Goal: Task Accomplishment & Management: Complete application form

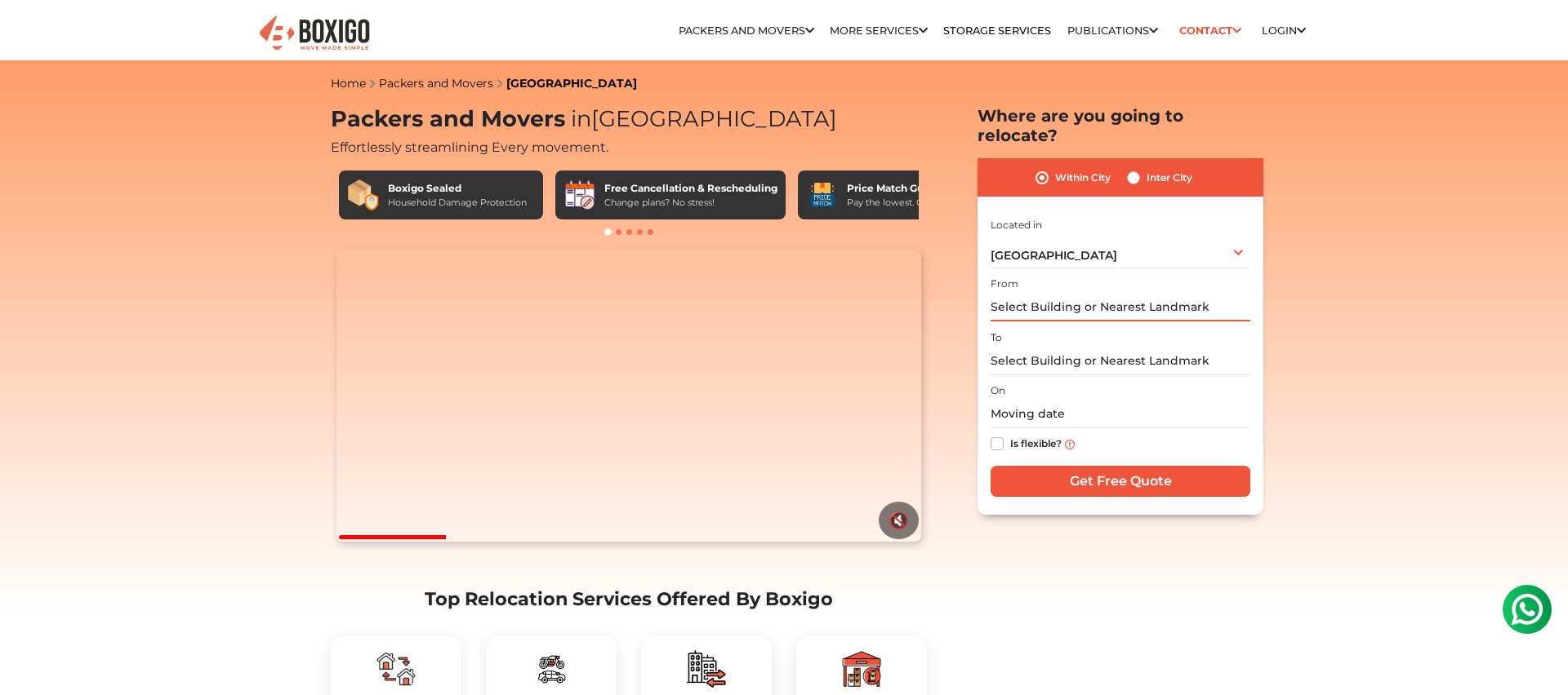
click at [1065, 293] on input "text" at bounding box center [1120, 307] width 260 height 28
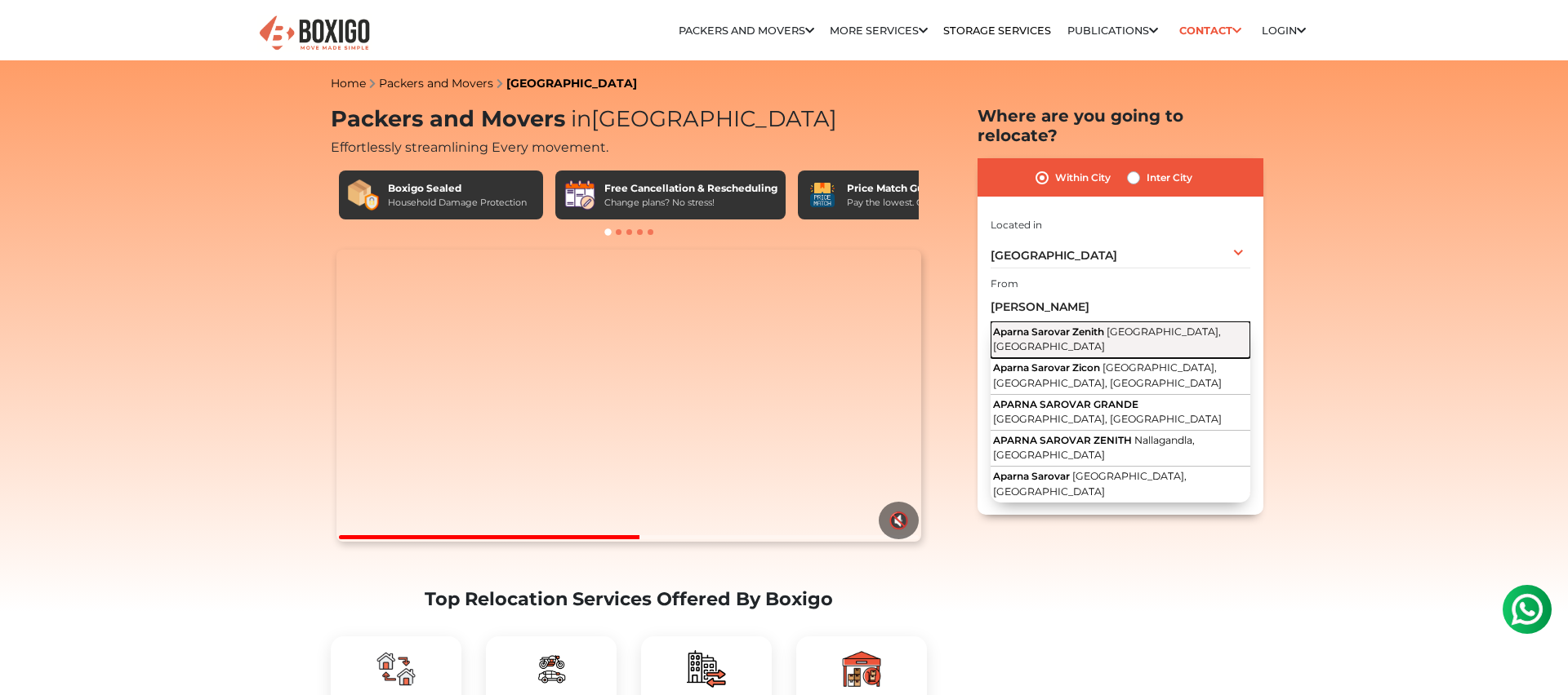
click at [1041, 326] on span "Aparna Sarovar Zenith" at bounding box center [1049, 332] width 111 height 13
type input "Aparna Sarovar Zenith, [GEOGRAPHIC_DATA], [GEOGRAPHIC_DATA]"
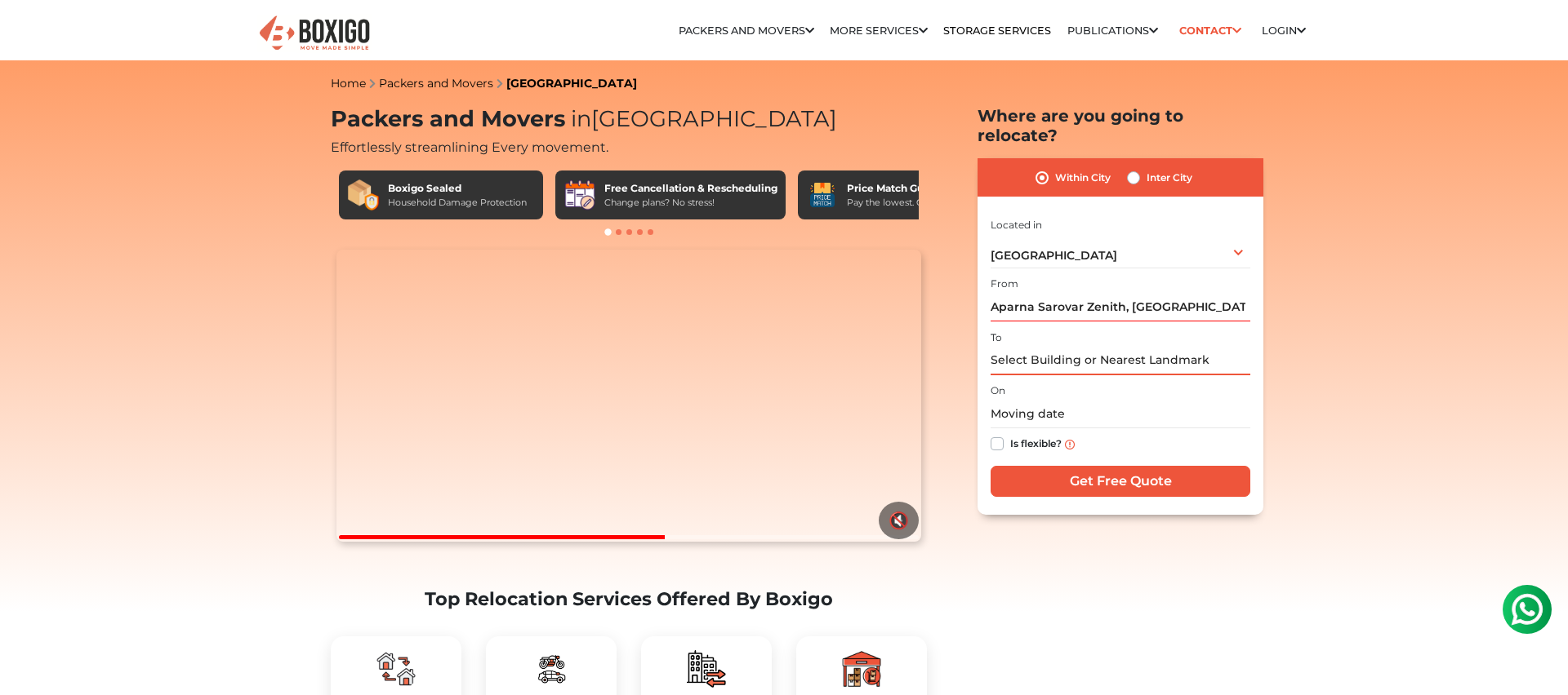
click at [1033, 347] on input "text" at bounding box center [1120, 360] width 260 height 28
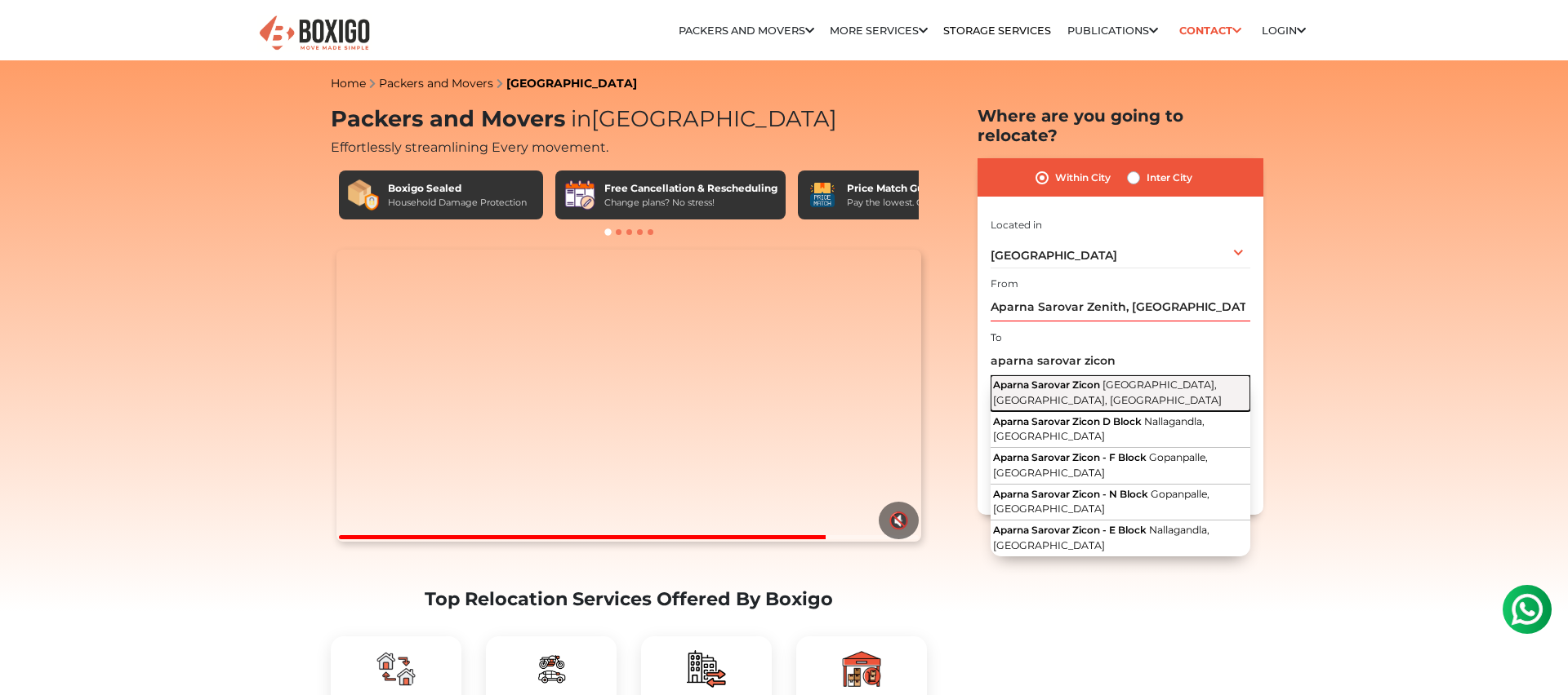
click at [1085, 379] on span "Aparna Sarovar Zicon" at bounding box center [1047, 385] width 107 height 13
type input "Aparna Sarovar Zicon, [GEOGRAPHIC_DATA], [GEOGRAPHIC_DATA], [GEOGRAPHIC_DATA]"
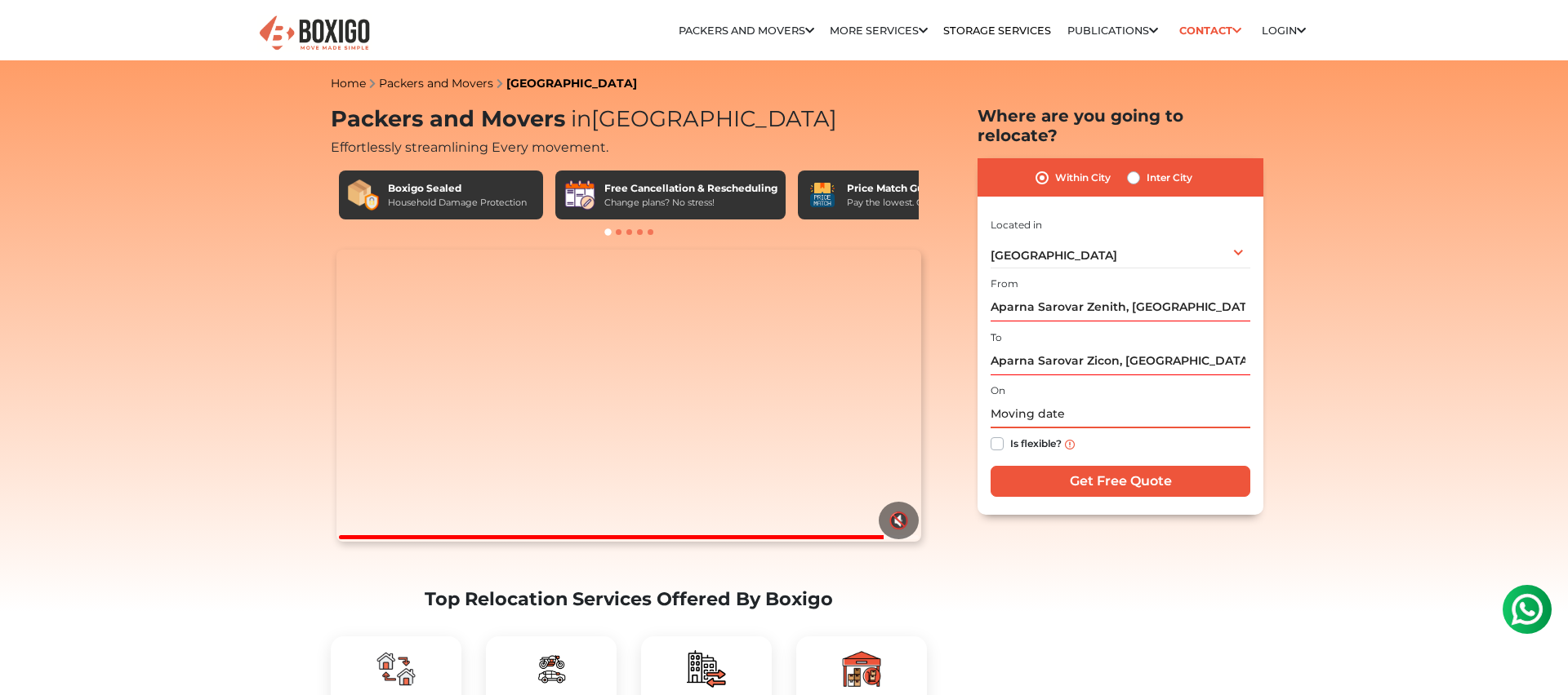
click at [1069, 400] on input "text" at bounding box center [1120, 414] width 260 height 28
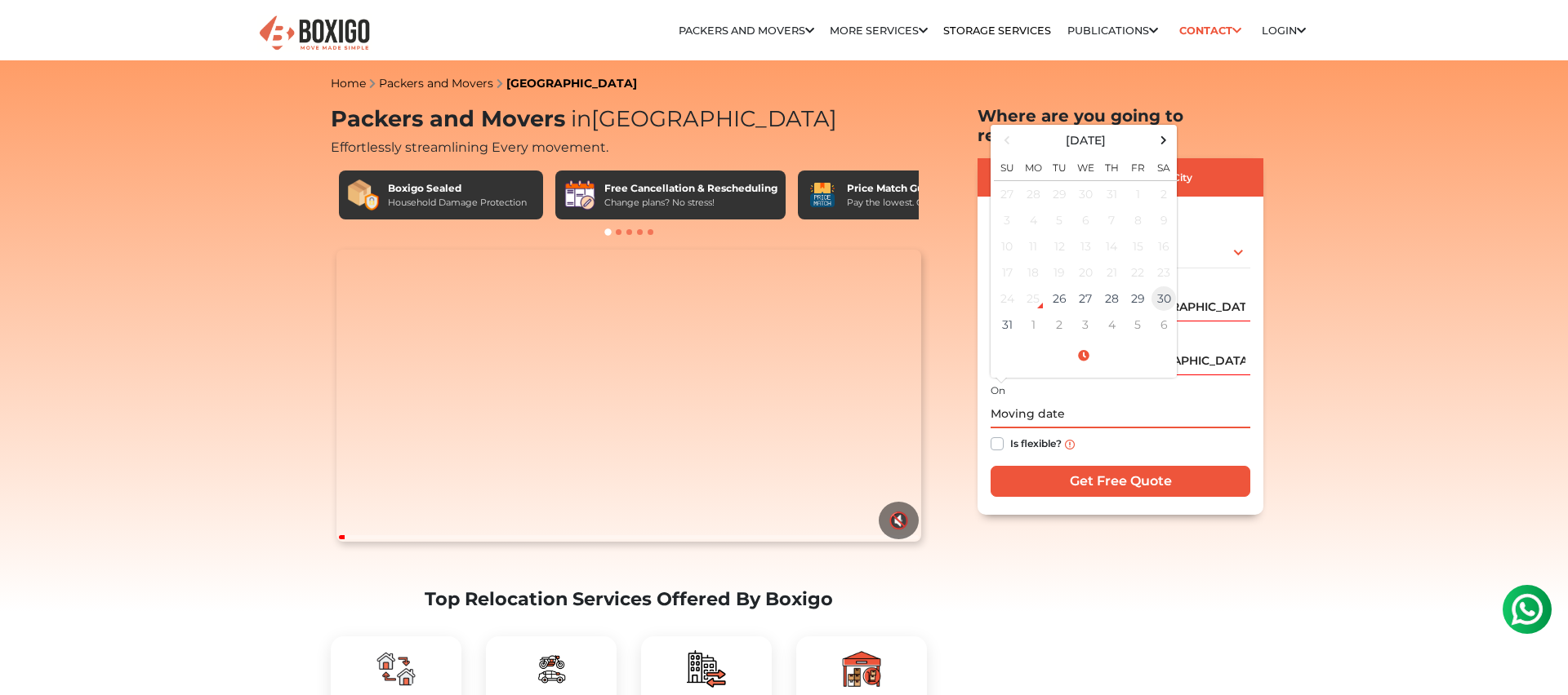
click at [1169, 286] on td "30" at bounding box center [1163, 299] width 26 height 26
type input "[DATE] 12:00 AM"
click at [1214, 400] on input "[DATE] 12:00 AM" at bounding box center [1120, 414] width 260 height 28
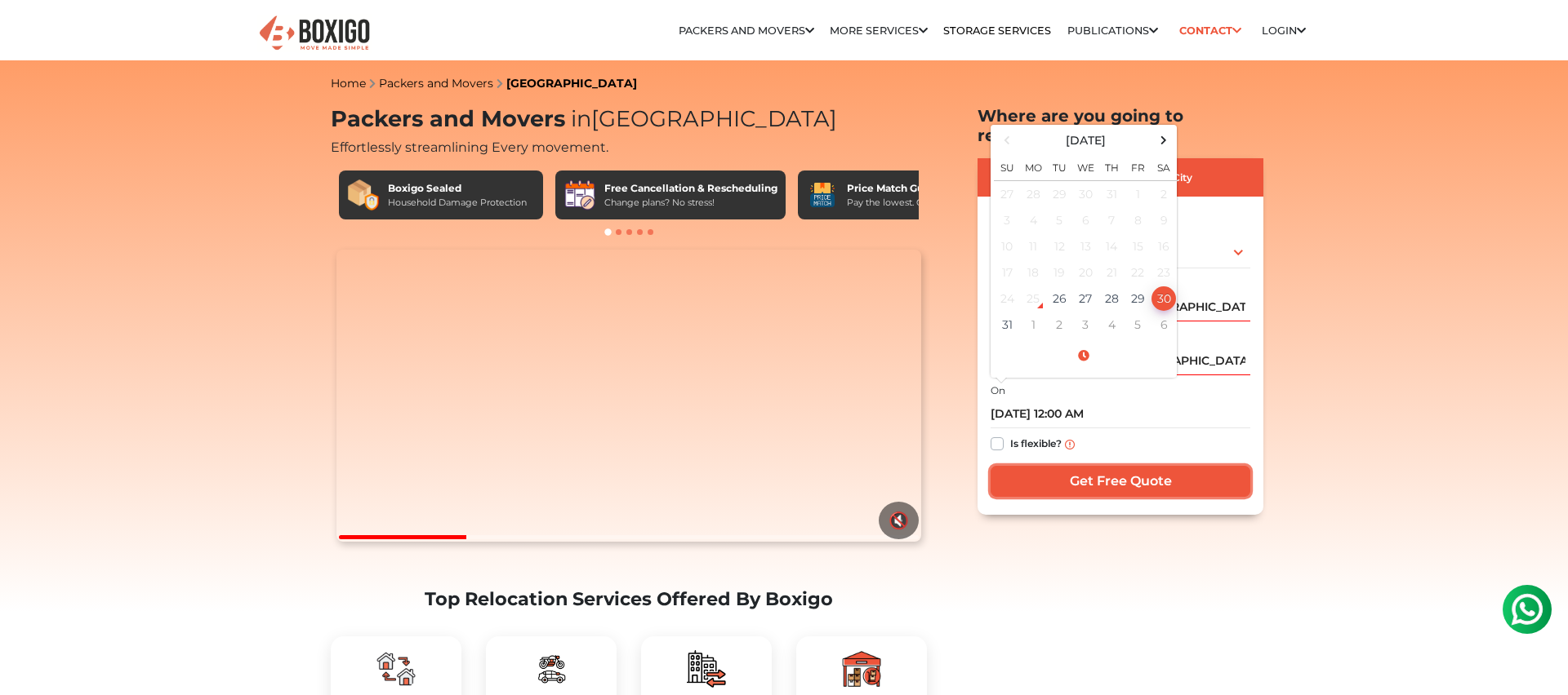
click at [1105, 466] on input "Get Free Quote" at bounding box center [1120, 481] width 260 height 31
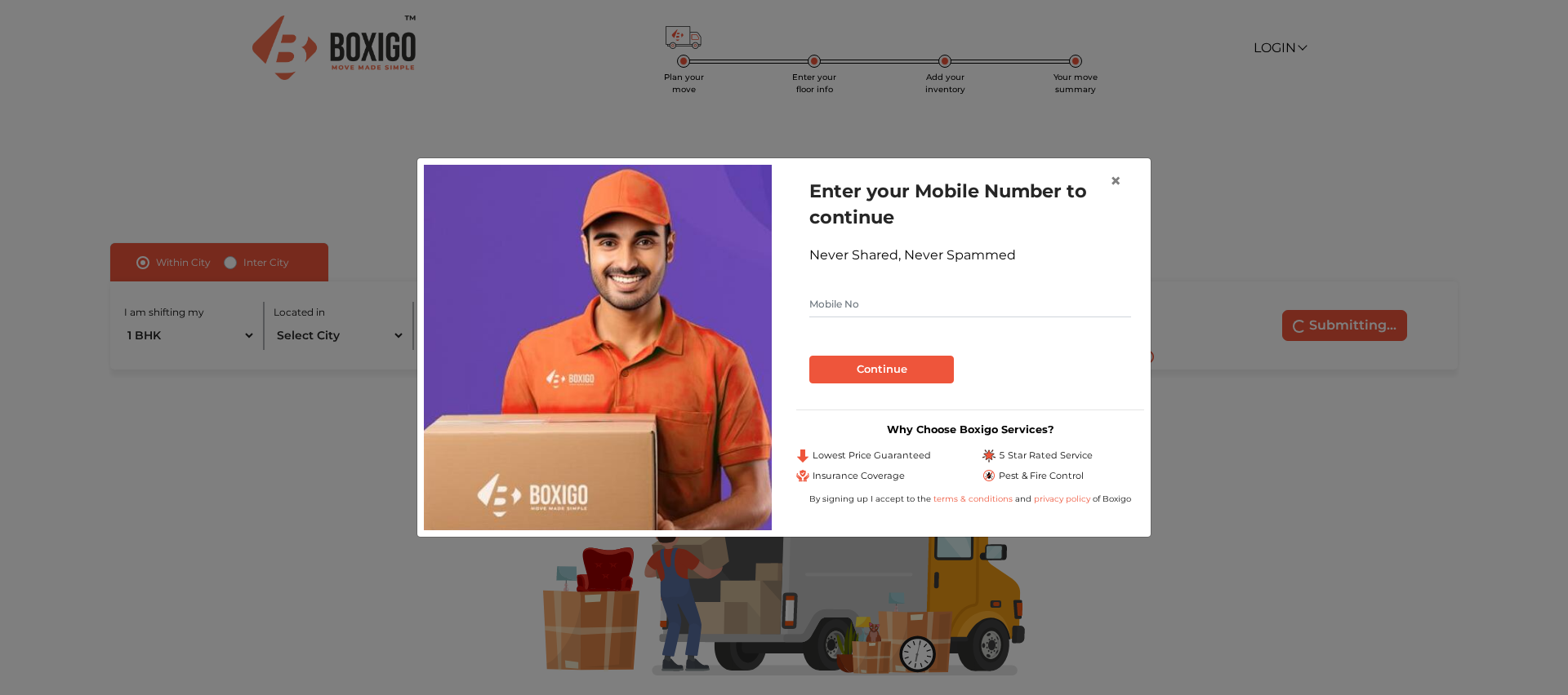
click at [894, 304] on input "text" at bounding box center [970, 305] width 321 height 26
type input "9291450761"
click at [875, 371] on button "Continue" at bounding box center [882, 370] width 144 height 27
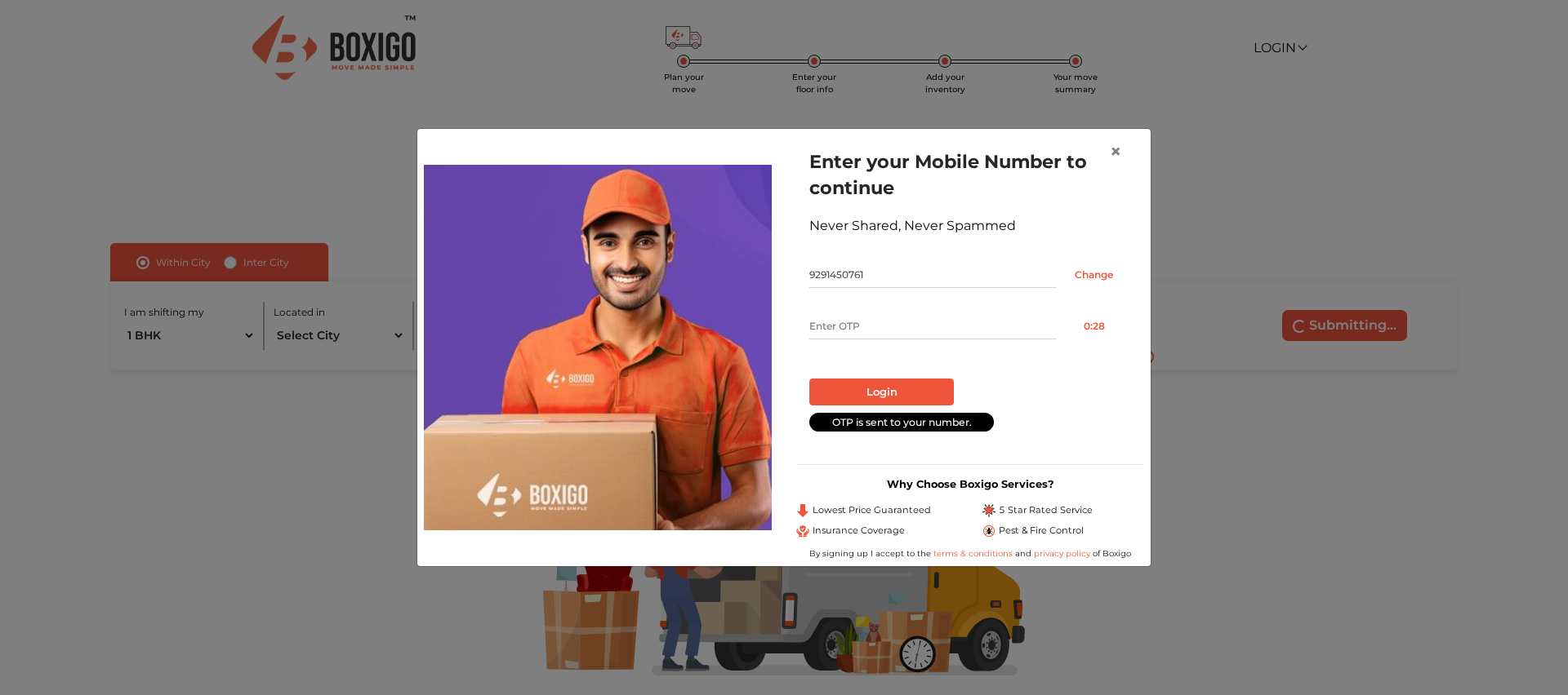
click at [887, 336] on input "text" at bounding box center [932, 326] width 247 height 26
type input "1256"
click at [889, 391] on button "Login" at bounding box center [882, 392] width 144 height 27
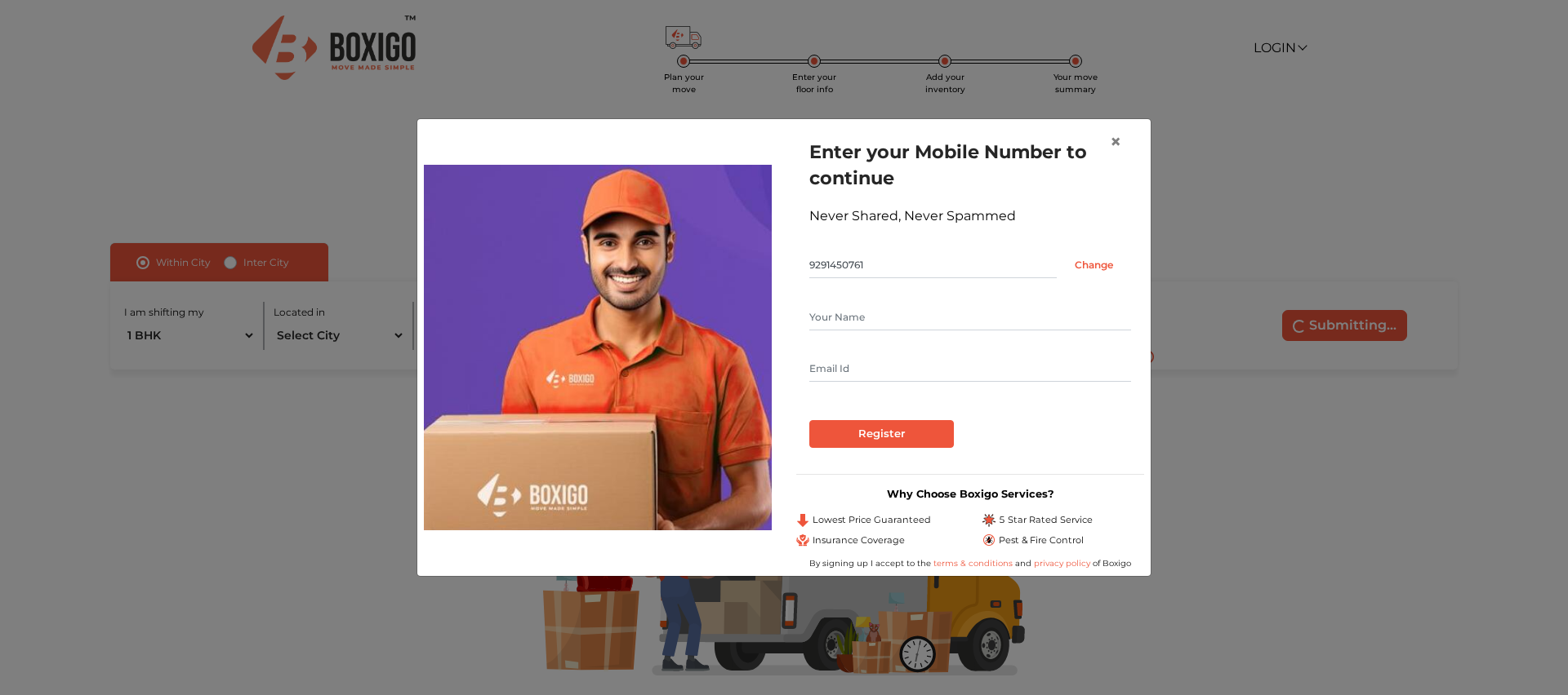
click at [863, 318] on input "text" at bounding box center [970, 317] width 321 height 26
type input "Venkat"
click at [885, 436] on input "Register" at bounding box center [882, 434] width 144 height 27
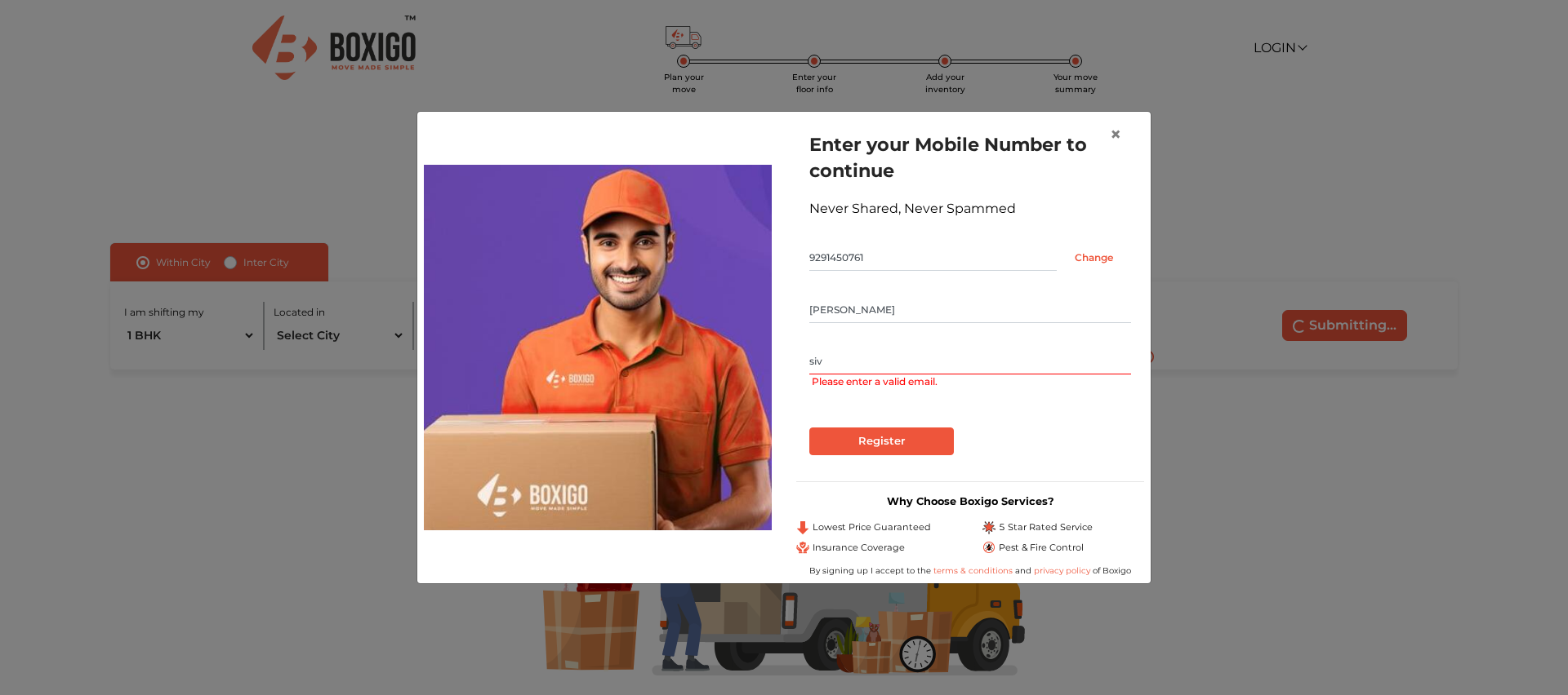
type input "siva"
click at [1117, 132] on span "×" at bounding box center [1115, 134] width 12 height 23
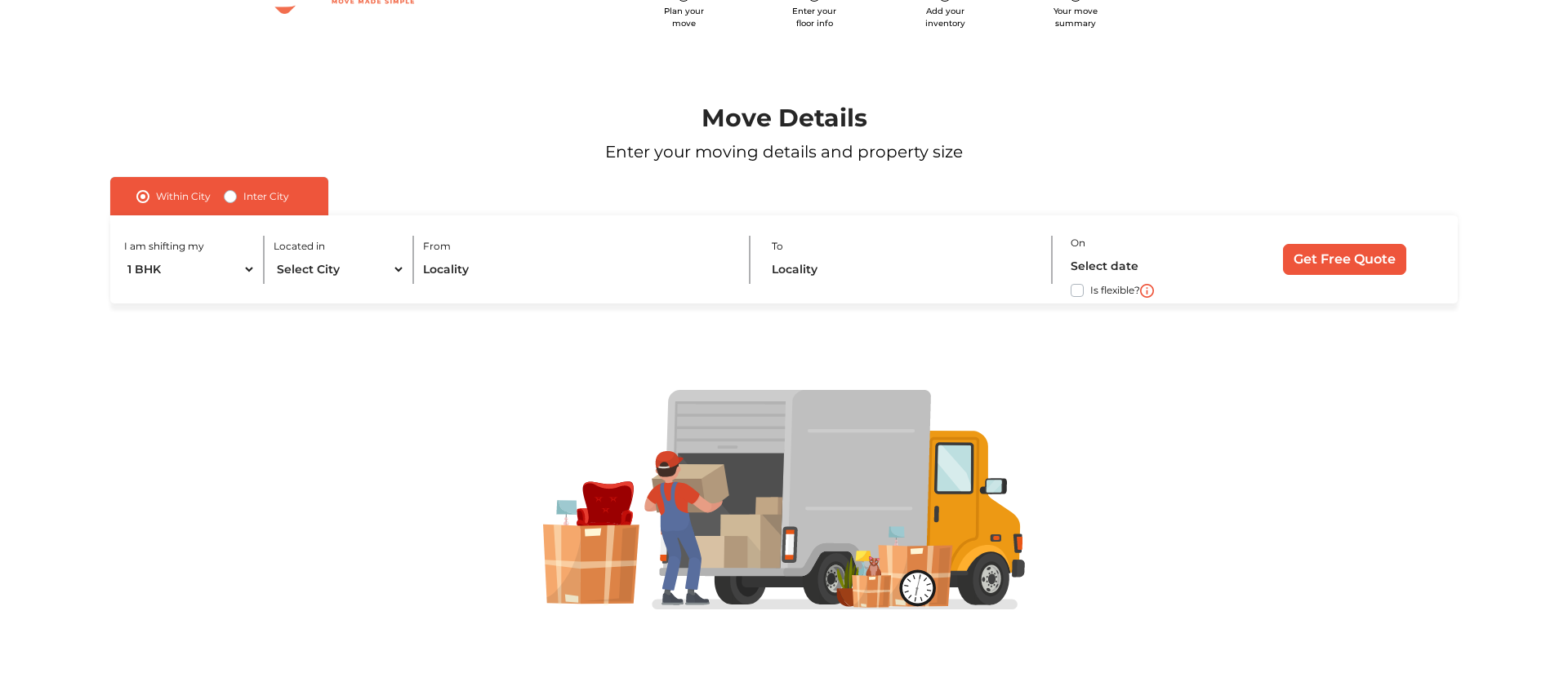
scroll to position [68, 0]
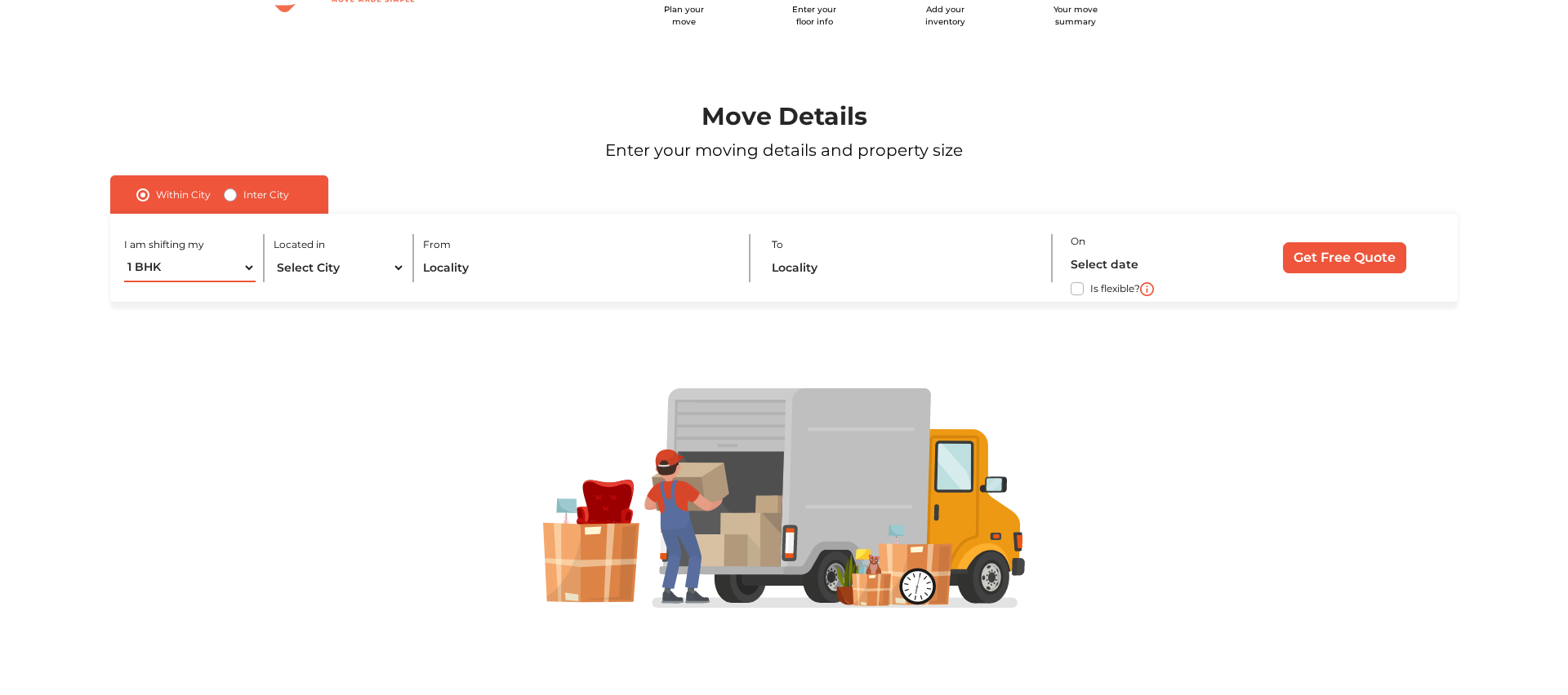
click at [252, 266] on select "1 BHK 2 BHK 3 BHK 3 + BHK FEW ITEMS" at bounding box center [189, 267] width 132 height 28
click at [124, 254] on select "1 BHK 2 BHK 3 BHK 3 + BHK FEW ITEMS" at bounding box center [189, 267] width 132 height 28
click at [350, 265] on select "Select City Bangalore Bengaluru Bhopal Bhubaneswar Chennai Coimbatore Cuttack D…" at bounding box center [339, 267] width 132 height 28
select select "[GEOGRAPHIC_DATA]"
click at [273, 254] on select "Select City Bangalore Bengaluru Bhopal Bhubaneswar Chennai Coimbatore Cuttack D…" at bounding box center [339, 267] width 132 height 28
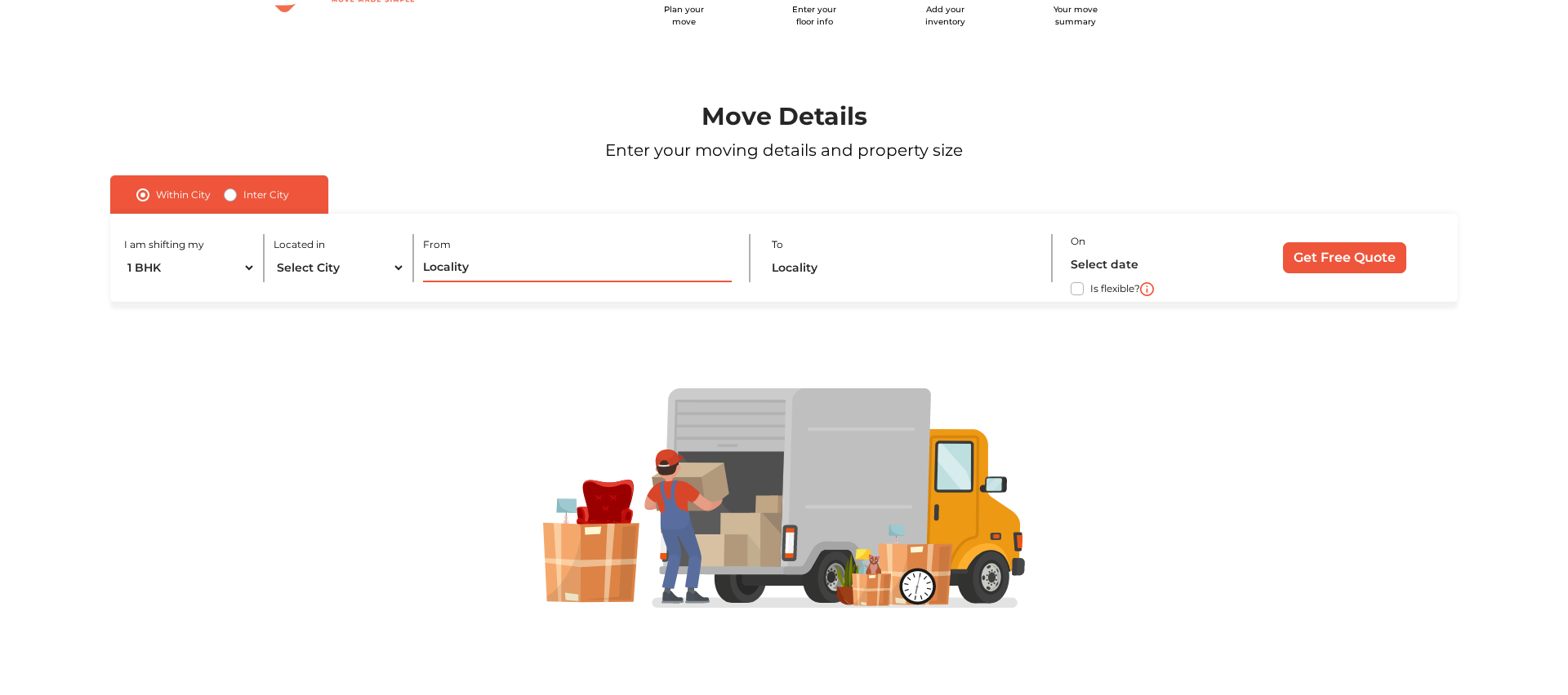
click at [476, 270] on input "text" at bounding box center [577, 267] width 309 height 28
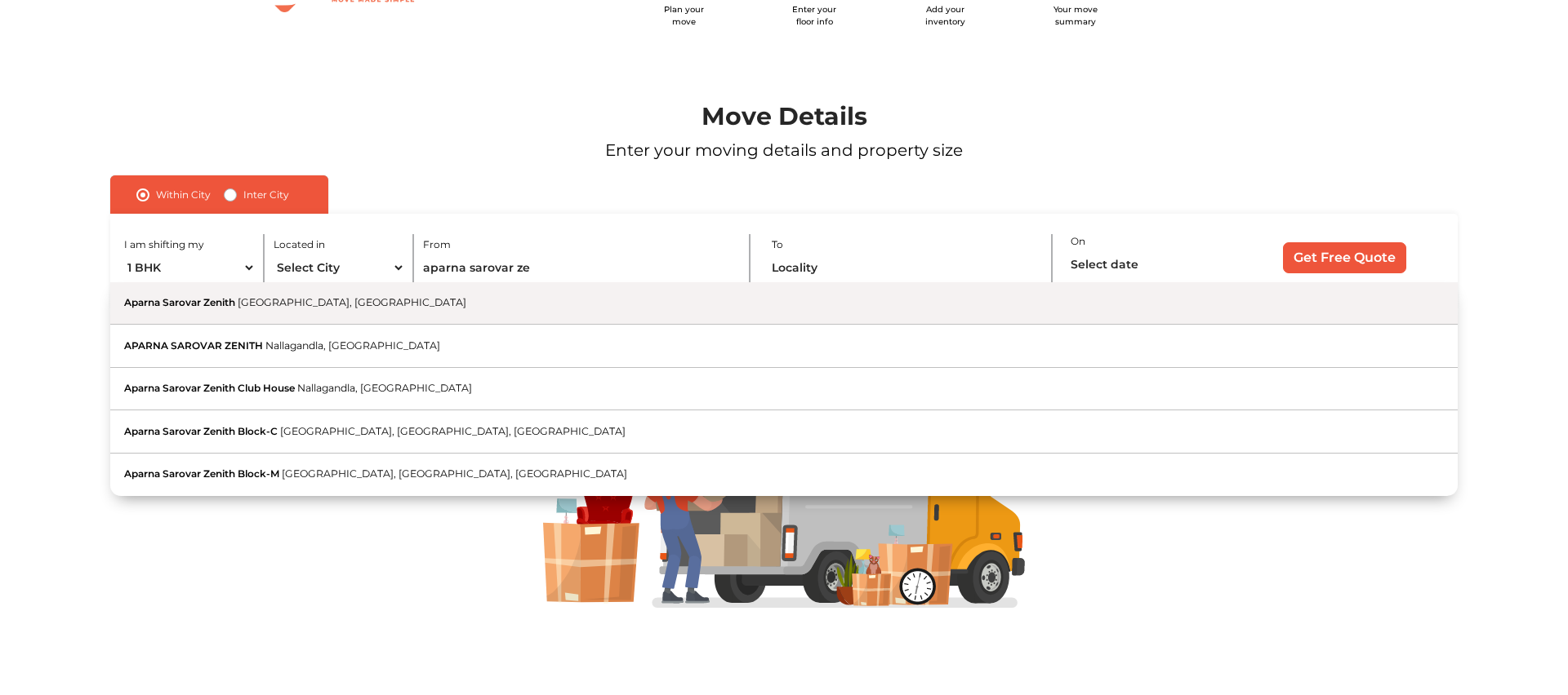
click at [265, 302] on span "[GEOGRAPHIC_DATA], [GEOGRAPHIC_DATA]" at bounding box center [351, 303] width 228 height 13
type input "Aparna Sarovar Zenith, [GEOGRAPHIC_DATA], [GEOGRAPHIC_DATA]"
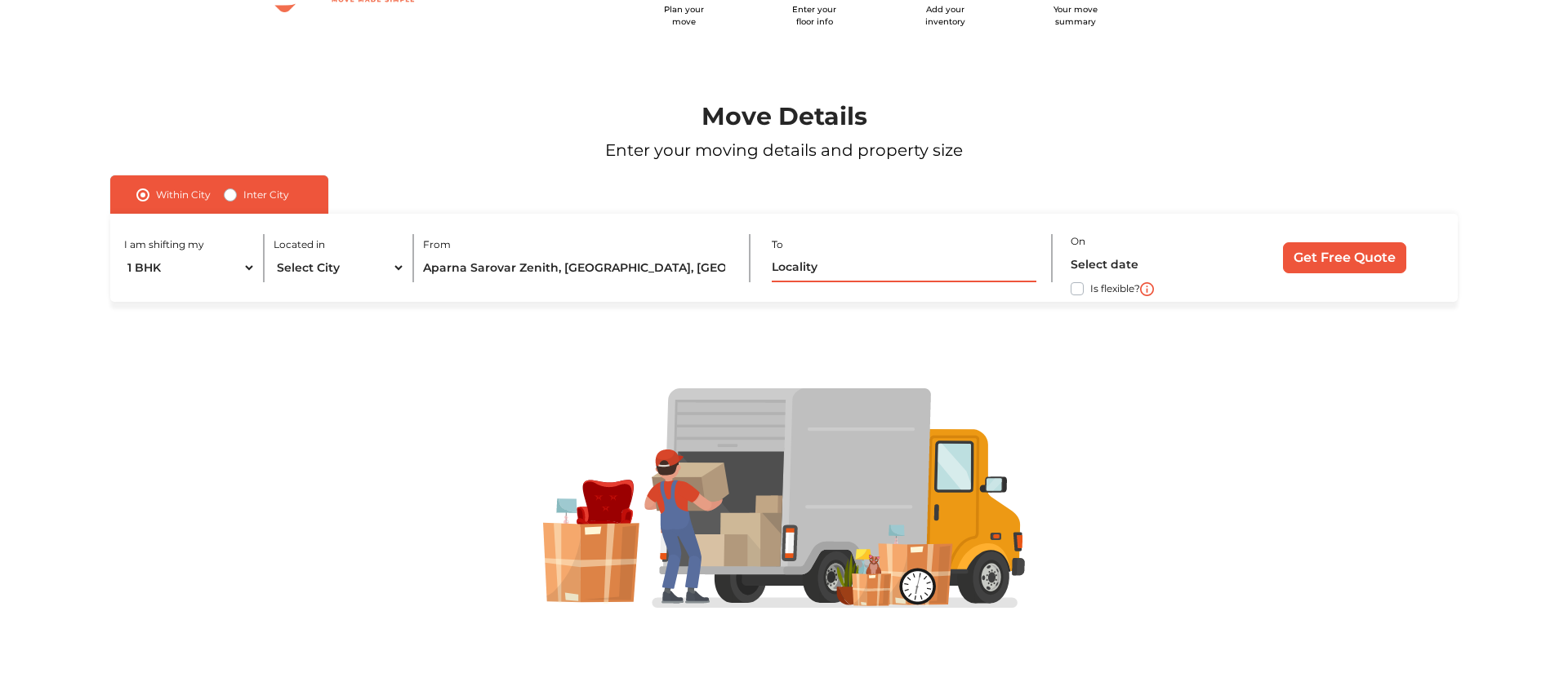
click at [874, 275] on input "text" at bounding box center [903, 267] width 265 height 28
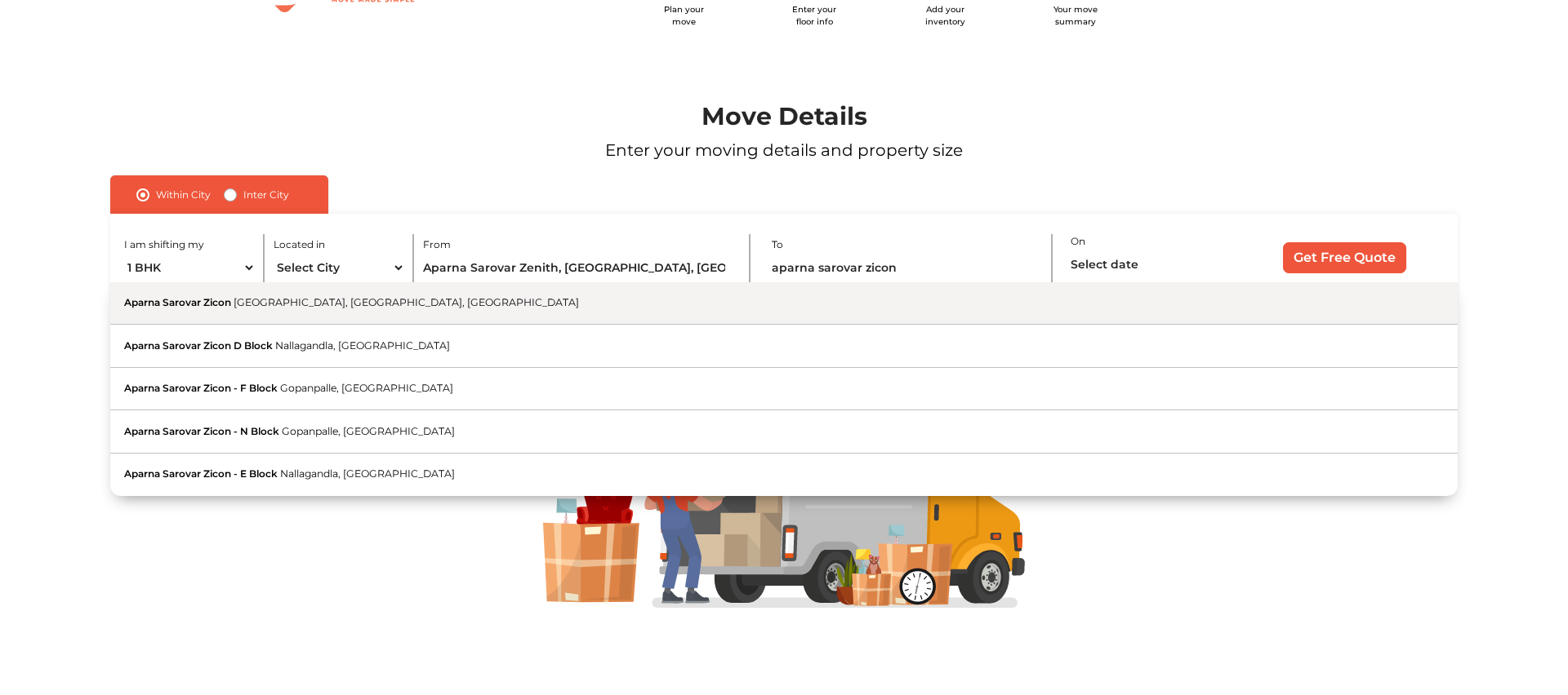
click at [351, 309] on button "Aparna Sarovar Zicon Serilingampally, Hyderabad, Telangana" at bounding box center [784, 304] width 1347 height 43
type input "Aparna Sarovar Zicon, [GEOGRAPHIC_DATA], [GEOGRAPHIC_DATA], [GEOGRAPHIC_DATA]"
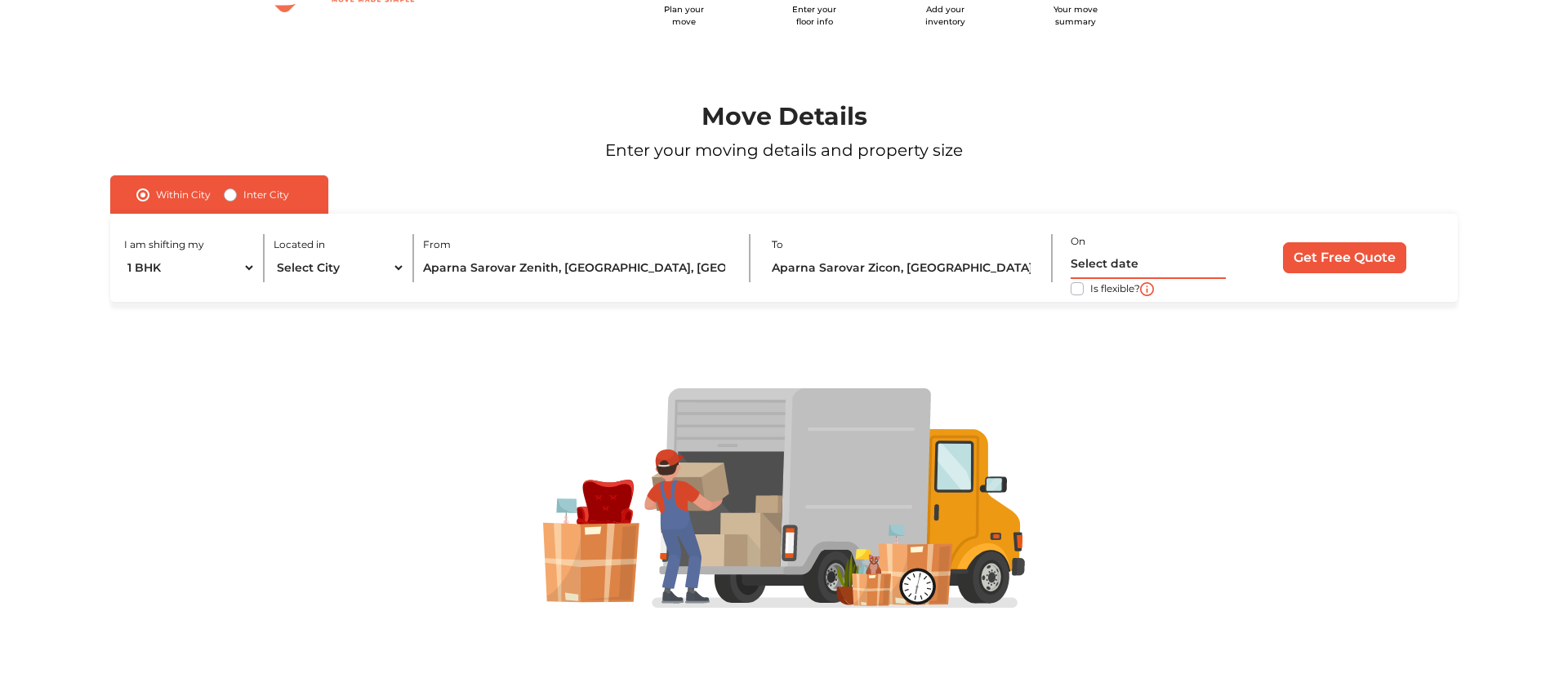
click at [1117, 262] on input "text" at bounding box center [1147, 265] width 155 height 28
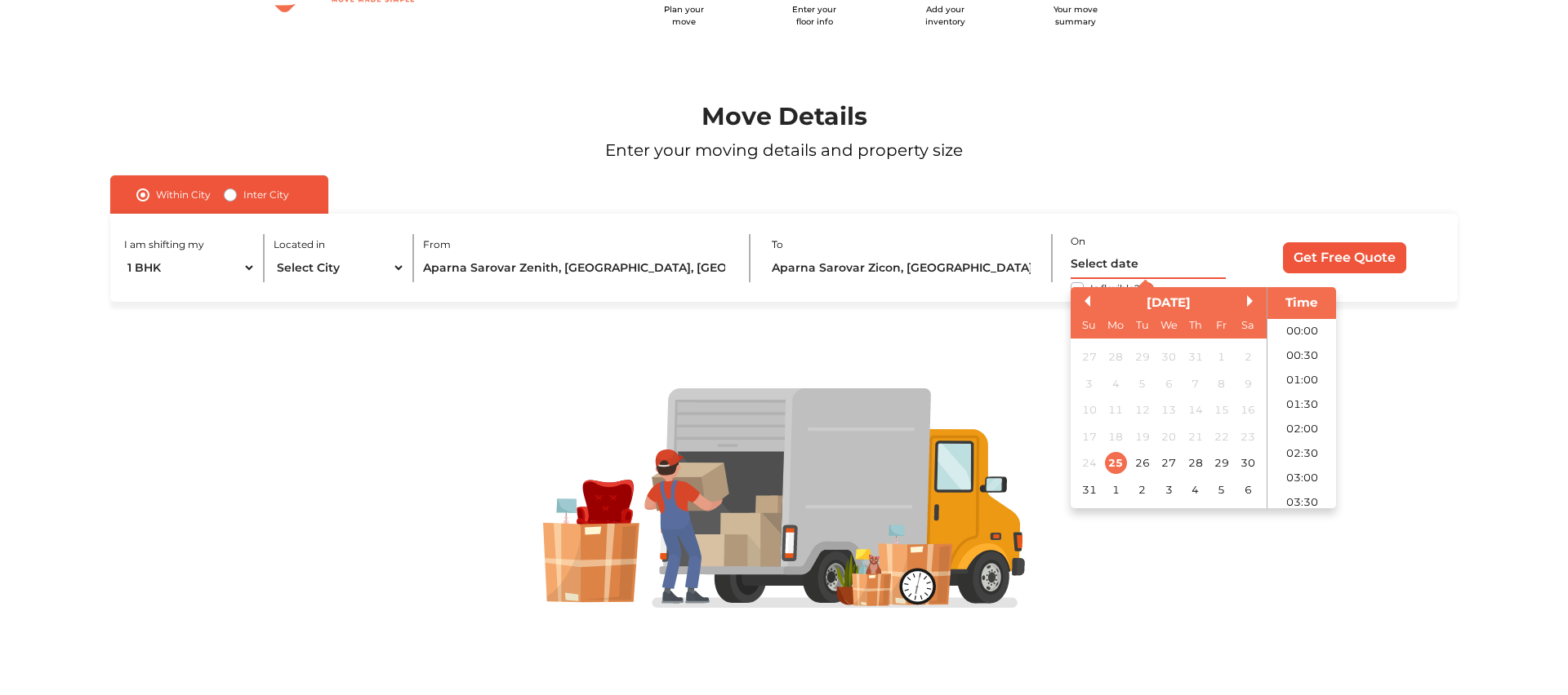
scroll to position [701, 0]
click at [1251, 465] on div "30" at bounding box center [1248, 463] width 22 height 22
type input "30/08/2025 12:00 AM"
click at [1002, 388] on img at bounding box center [783, 499] width 481 height 221
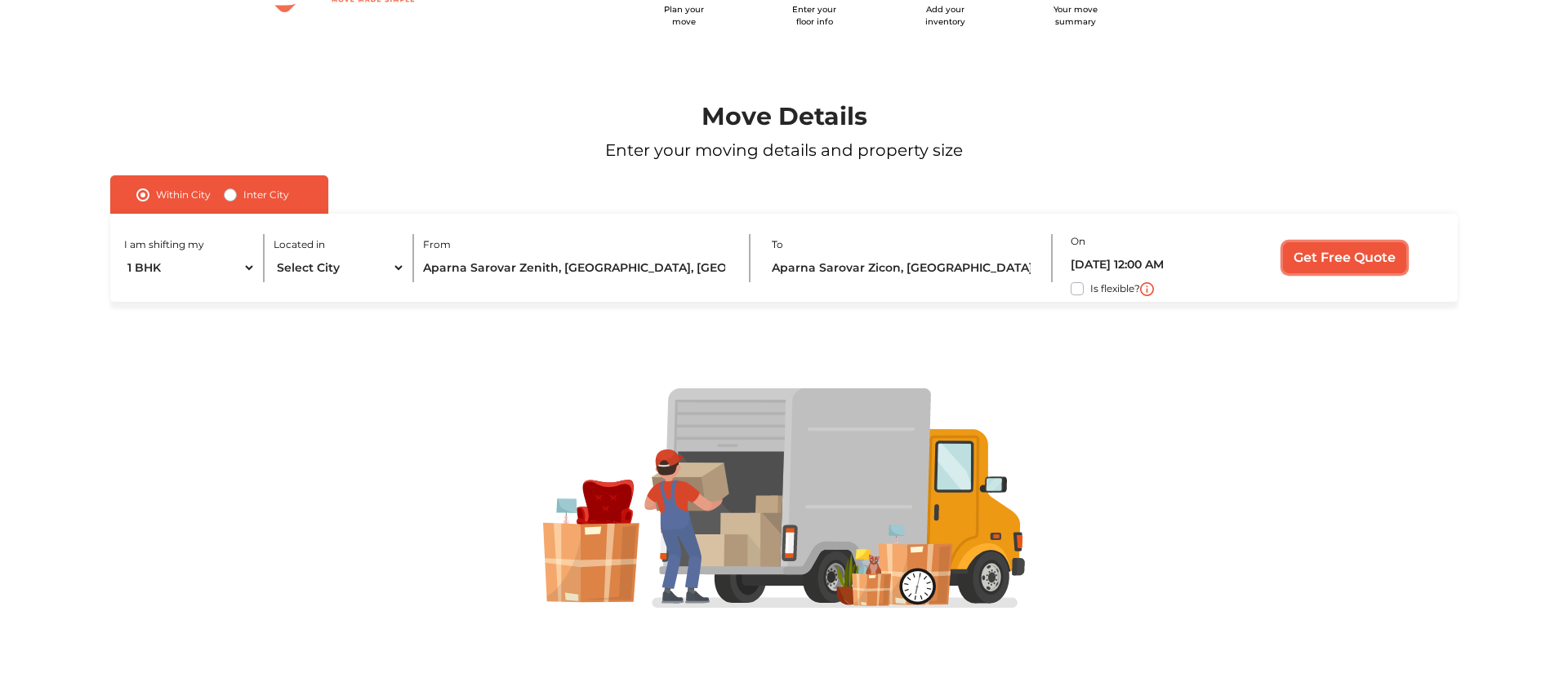
click at [1358, 255] on input "Get Free Quote" at bounding box center [1344, 258] width 123 height 31
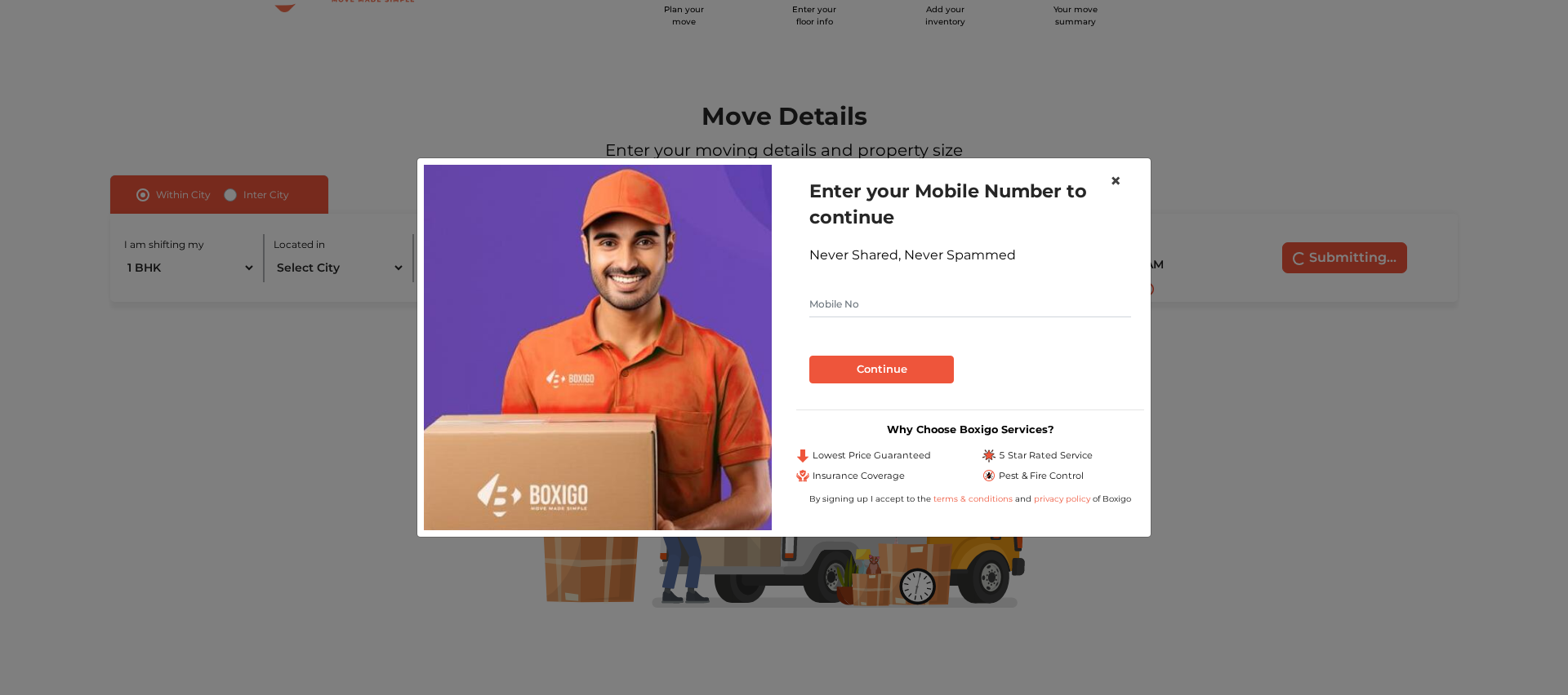
click at [1115, 181] on span "×" at bounding box center [1115, 181] width 12 height 23
